Goal: Transaction & Acquisition: Purchase product/service

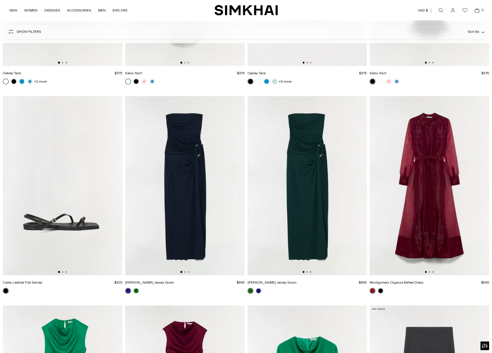
scroll to position [16550, 0]
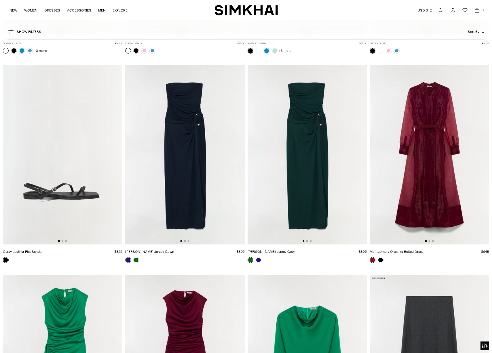
click at [301, 130] on img at bounding box center [308, 154] width 120 height 179
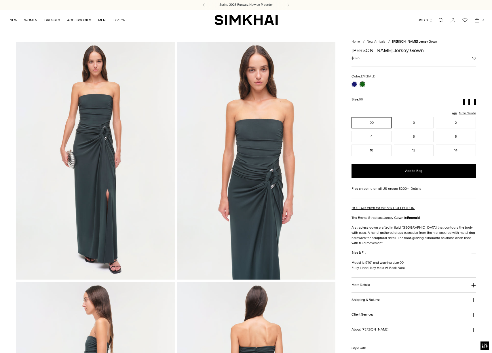
click at [295, 193] on img at bounding box center [256, 161] width 158 height 238
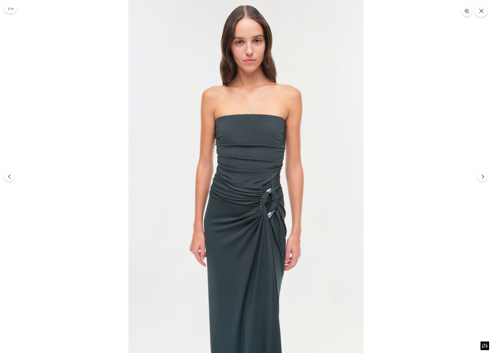
click at [294, 193] on img at bounding box center [245, 176] width 235 height 353
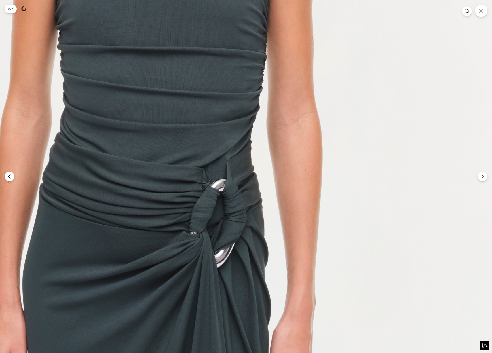
click at [294, 193] on img at bounding box center [149, 142] width 706 height 1059
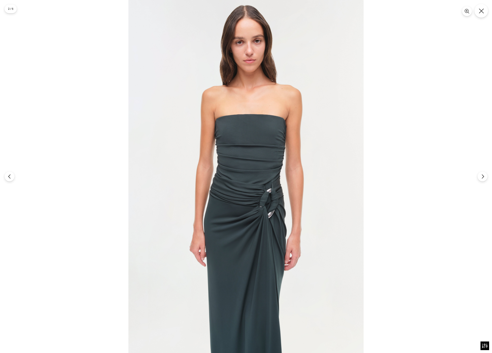
click at [481, 15] on button "Close" at bounding box center [482, 11] width 14 height 14
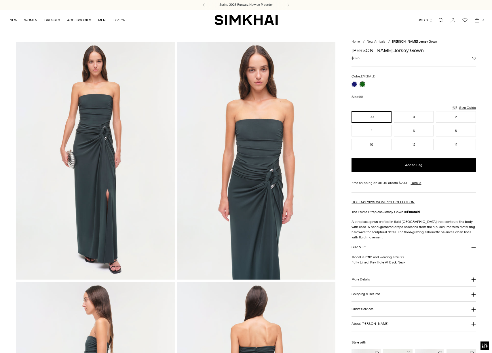
click at [274, 158] on img at bounding box center [256, 161] width 158 height 238
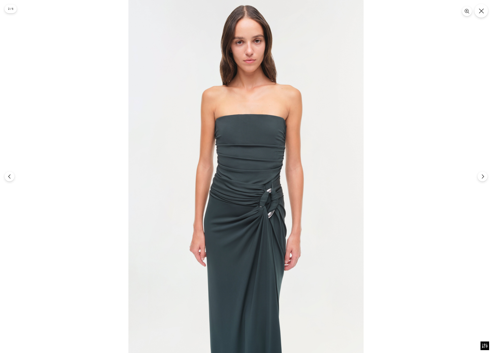
click at [482, 12] on icon "Close" at bounding box center [481, 10] width 5 height 5
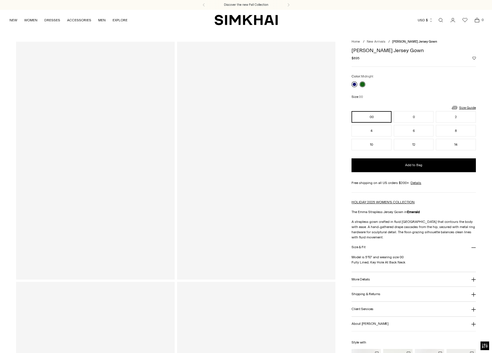
click at [353, 84] on link at bounding box center [355, 84] width 6 height 6
